Goal: Transaction & Acquisition: Book appointment/travel/reservation

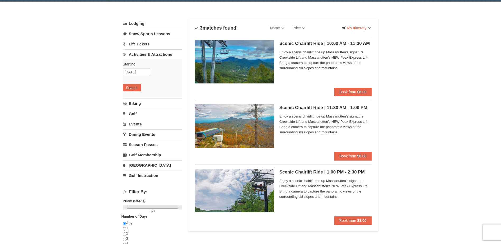
scroll to position [26, 0]
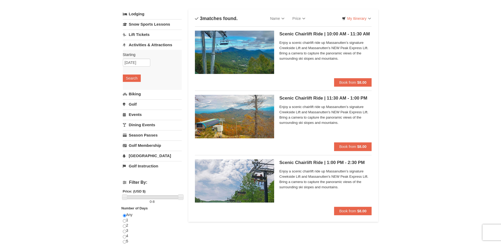
click at [263, 118] on img at bounding box center [234, 116] width 79 height 43
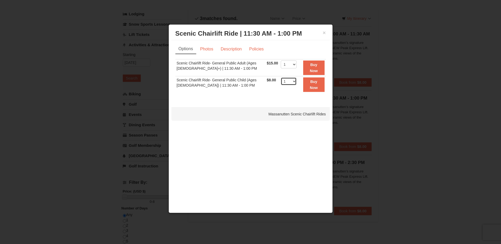
click at [287, 83] on select "1 2 3 4 5 6 7 8 9 10 11 12 13 14 15 16 17 18 19 20 21 22" at bounding box center [289, 81] width 16 height 8
click at [283, 77] on td "1 2 3 4 5 6 7 8 9 10 11 12 13 14 15 16 17 18 19 20 21 22 23 24 25" at bounding box center [288, 84] width 18 height 17
drag, startPoint x: 282, startPoint y: 61, endPoint x: 283, endPoint y: 64, distance: 2.9
click at [283, 61] on select "1 2 3 4 5 6 7 8 9 10 11 12 13 14 15 16 17 18 19 20 21 22" at bounding box center [289, 64] width 16 height 8
select select "2"
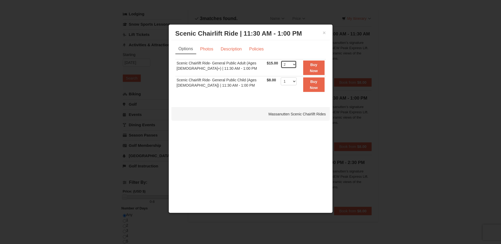
click at [281, 60] on select "1 2 3 4 5 6 7 8 9 10 11 12 13 14 15 16 17 18 19 20 21 22" at bounding box center [289, 64] width 16 height 8
click at [284, 80] on select "1 2 3 4 5 6 7 8 9 10 11 12 13 14 15 16 17 18 19 20 21 22" at bounding box center [289, 81] width 16 height 8
click at [286, 79] on select "1 2 3 4 5 6 7 8 9 10 11 12 13 14 15 16 17 18 19 20 21 22" at bounding box center [289, 81] width 16 height 8
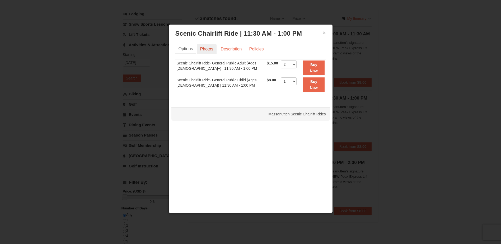
click at [214, 47] on link "Photos" at bounding box center [207, 49] width 20 height 10
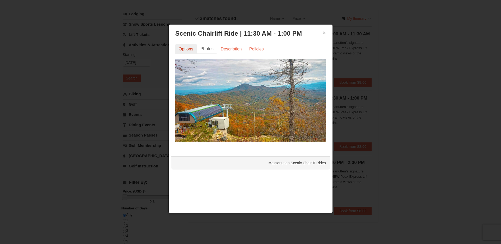
click at [192, 46] on link "Options" at bounding box center [185, 49] width 21 height 10
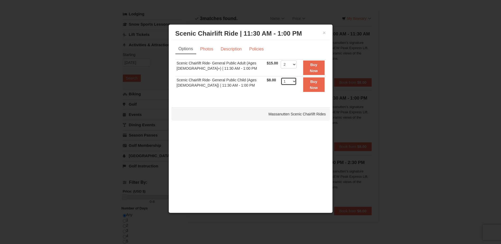
click at [286, 78] on select "1 2 3 4 5 6 7 8 9 10 11 12 13 14 15 16 17 18 19 20 21 22" at bounding box center [289, 81] width 16 height 8
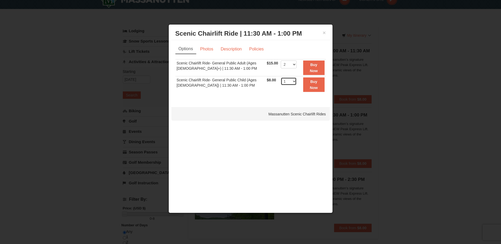
scroll to position [0, 0]
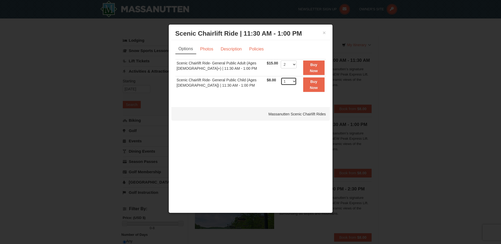
drag, startPoint x: 292, startPoint y: 82, endPoint x: 292, endPoint y: 85, distance: 3.2
click at [292, 82] on select "1 2 3 4 5 6 7 8 9 10 11 12 13 14 15 16 17 18 19 20 21 22" at bounding box center [289, 81] width 16 height 8
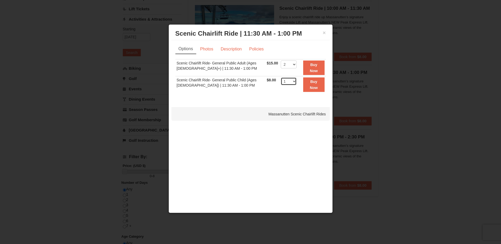
scroll to position [106, 0]
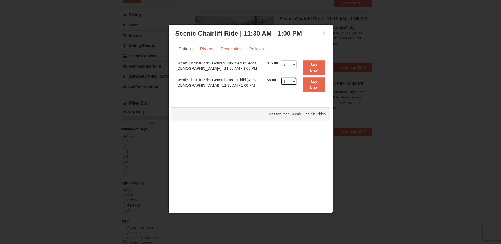
drag, startPoint x: 282, startPoint y: 82, endPoint x: 283, endPoint y: 85, distance: 3.6
click at [282, 83] on select "1 2 3 4 5 6 7 8 9 10 11 12 13 14 15 16 17 18 19 20 21 22" at bounding box center [289, 81] width 16 height 8
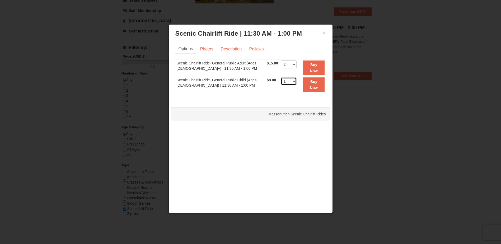
scroll to position [264, 0]
click at [284, 76] on td "1 2 3 4 5 6 7 8 9 10 11 12 13 14 15 16 17 18 19 20 21 22 23 24 25" at bounding box center [288, 84] width 18 height 17
click at [286, 80] on select "1 2 3 4 5 6 7 8 9 10 11 12 13 14 15 16 17 18 19 20 21 22" at bounding box center [289, 81] width 16 height 8
click at [324, 29] on div "× Scenic Chairlift Ride | 11:30 AM - 1:00 PM Massanutten Scenic Chairlift Rides" at bounding box center [250, 33] width 158 height 13
click at [325, 35] on button "×" at bounding box center [323, 32] width 3 height 5
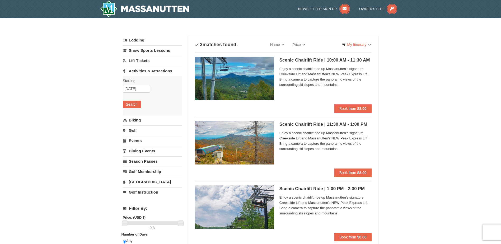
scroll to position [0, 0]
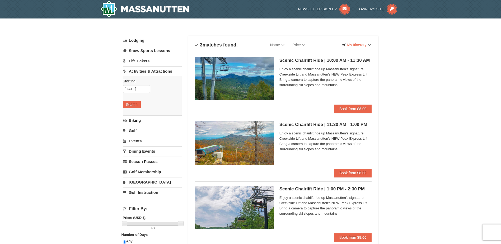
click at [286, 63] on h5 "Scenic Chairlift Ride | 10:00 AM - 11:30 AM Massanutten Scenic Chairlift Rides" at bounding box center [325, 60] width 92 height 5
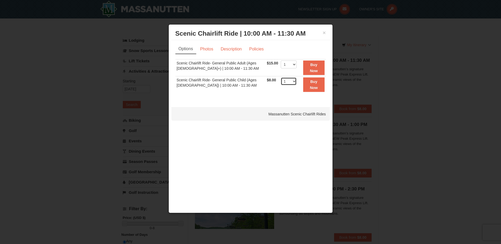
click at [291, 84] on select "1 2 3 4 5 6 7 8 9 10 11 12 13 14 15 16 17 18 19 20 21 22" at bounding box center [289, 81] width 16 height 8
click at [290, 61] on select "1 2 3 4 5 6 7 8 9 10 11 12 13 14 15 16 17 18 19 20 21 22" at bounding box center [289, 64] width 16 height 8
select select "2"
click at [281, 60] on select "1 2 3 4 5 6 7 8 9 10 11 12 13 14 15 16 17 18 19 20 21 22" at bounding box center [289, 64] width 16 height 8
click at [207, 48] on link "Photos" at bounding box center [207, 49] width 20 height 10
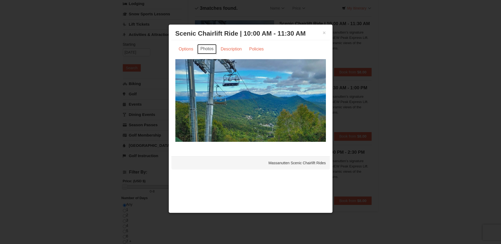
scroll to position [79, 0]
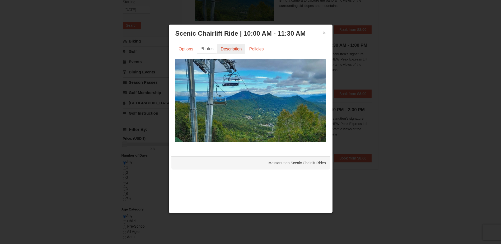
click at [232, 49] on link "Description" at bounding box center [231, 49] width 28 height 10
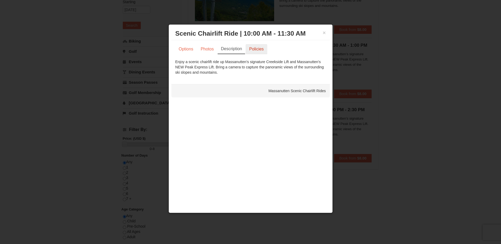
click at [249, 50] on link "Policies" at bounding box center [255, 49] width 21 height 10
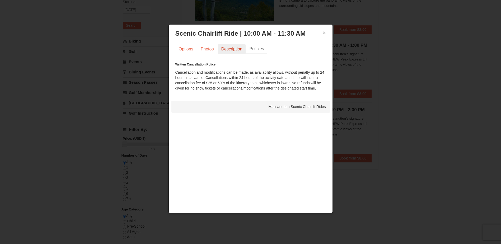
click at [239, 47] on link "Description" at bounding box center [231, 49] width 28 height 10
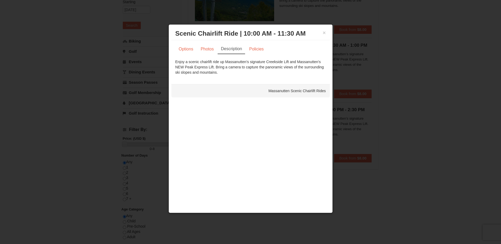
click at [320, 36] on h3 "Scenic Chairlift Ride | 10:00 AM - 11:30 AM Massanutten Scenic Chairlift Rides" at bounding box center [250, 34] width 150 height 8
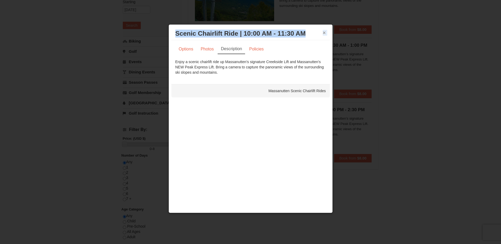
click at [322, 34] on div "× Scenic Chairlift Ride | 10:00 AM - 11:30 AM Massanutten Scenic Chairlift Rides" at bounding box center [250, 33] width 158 height 13
drag, startPoint x: 322, startPoint y: 34, endPoint x: 325, endPoint y: 33, distance: 2.9
click at [325, 33] on button "×" at bounding box center [323, 32] width 3 height 5
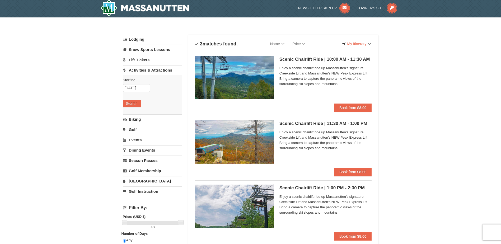
scroll to position [0, 0]
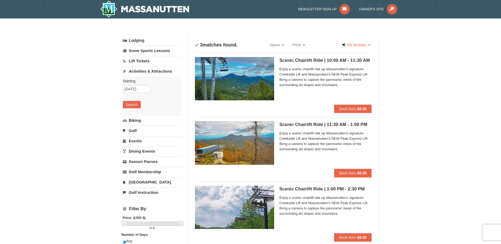
click at [257, 75] on img at bounding box center [234, 78] width 79 height 43
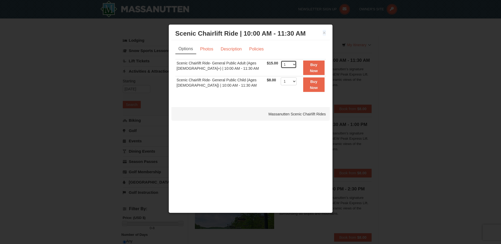
click at [289, 61] on select "1 2 3 4 5 6 7 8 9 10 11 12 13 14 15 16 17 18 19 20 21 22" at bounding box center [289, 64] width 16 height 8
select select "2"
click at [281, 60] on select "1 2 3 4 5 6 7 8 9 10 11 12 13 14 15 16 17 18 19 20 21 22" at bounding box center [289, 64] width 16 height 8
click at [306, 64] on button "Buy Now" at bounding box center [313, 67] width 21 height 15
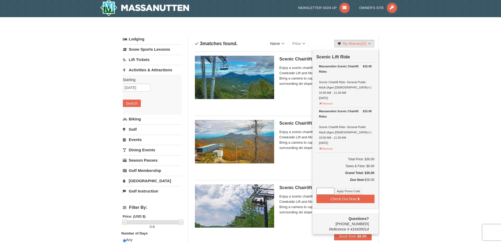
scroll to position [2, 0]
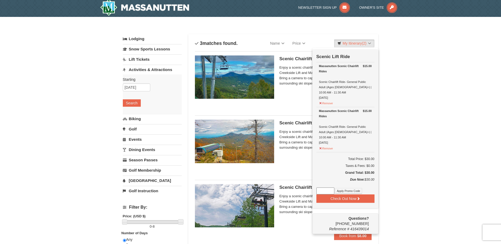
click at [390, 76] on div "× Categories List Filter My Itinerary (2) Check Out Now Scenic Lift Ride $15.00…" at bounding box center [250, 210] width 501 height 386
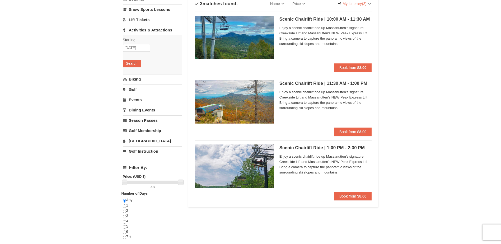
scroll to position [0, 0]
